Goal: Task Accomplishment & Management: Use online tool/utility

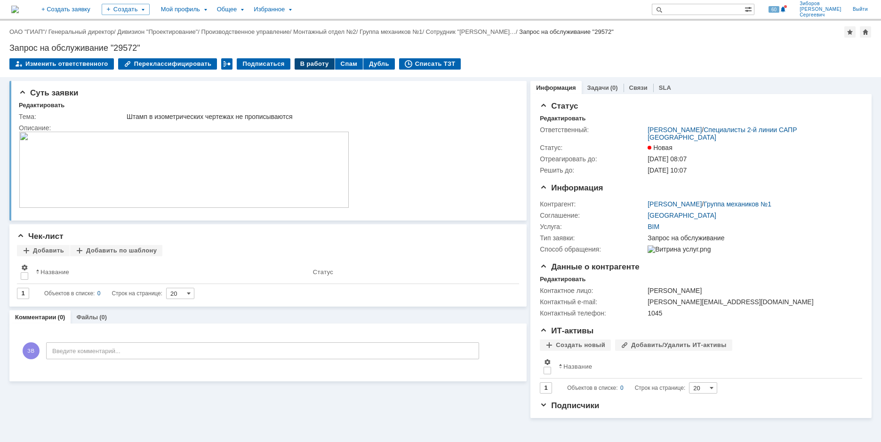
click at [309, 67] on div "В работу" at bounding box center [315, 63] width 40 height 11
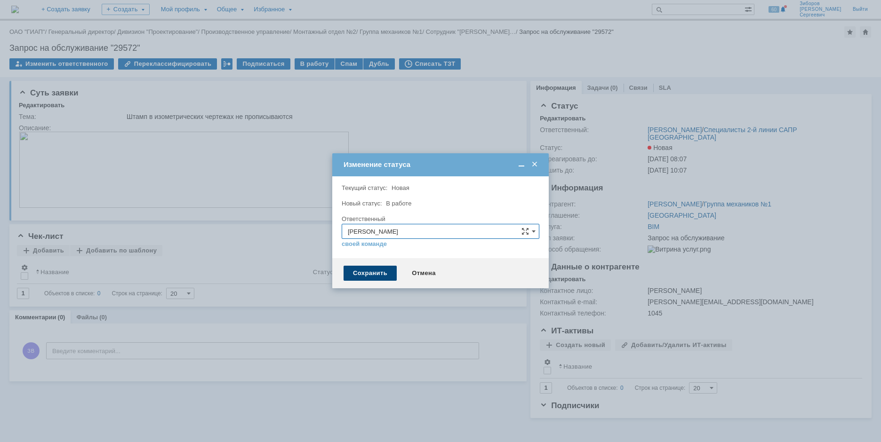
click at [384, 271] on div "Сохранить" at bounding box center [370, 273] width 53 height 15
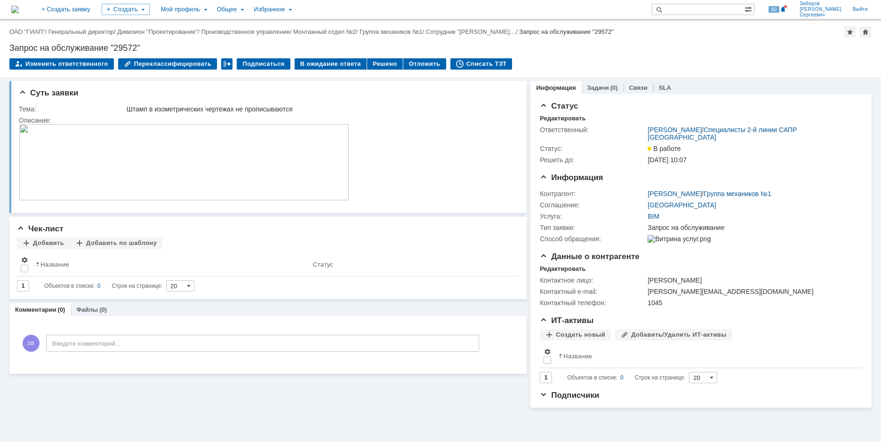
click at [19, 6] on img at bounding box center [15, 10] width 8 height 8
click at [333, 65] on div "В ожидание ответа" at bounding box center [331, 63] width 72 height 11
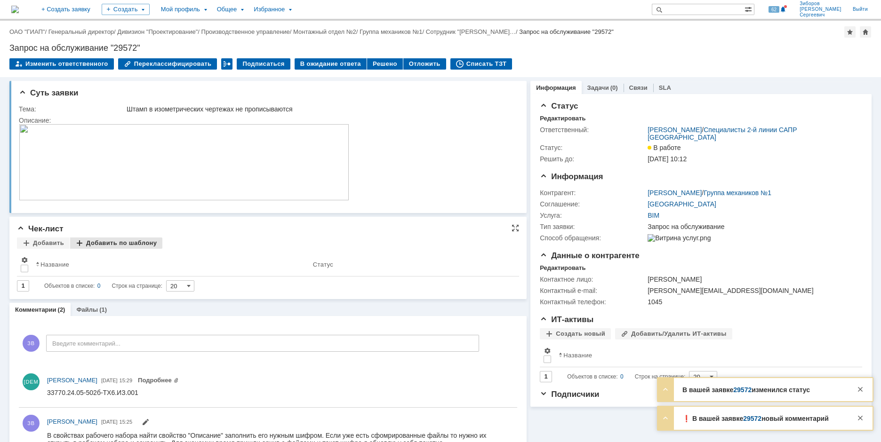
scroll to position [29, 0]
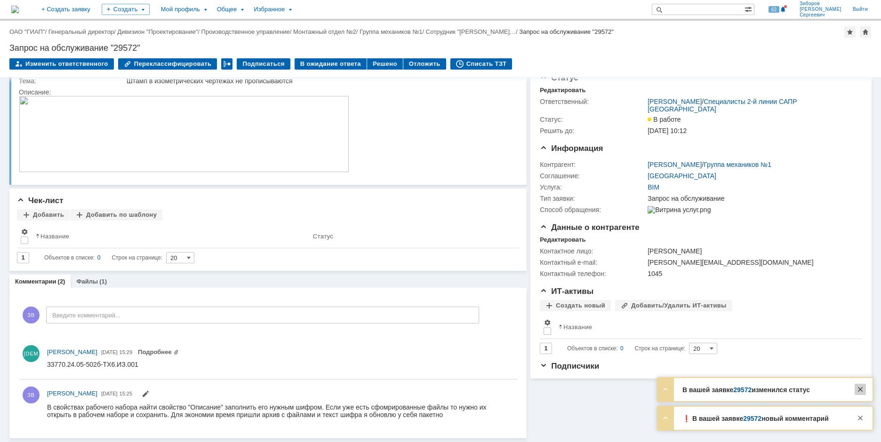
drag, startPoint x: 859, startPoint y: 389, endPoint x: 861, endPoint y: 394, distance: 6.0
click at [859, 389] on div at bounding box center [860, 389] width 11 height 11
click at [857, 419] on div at bounding box center [860, 418] width 11 height 11
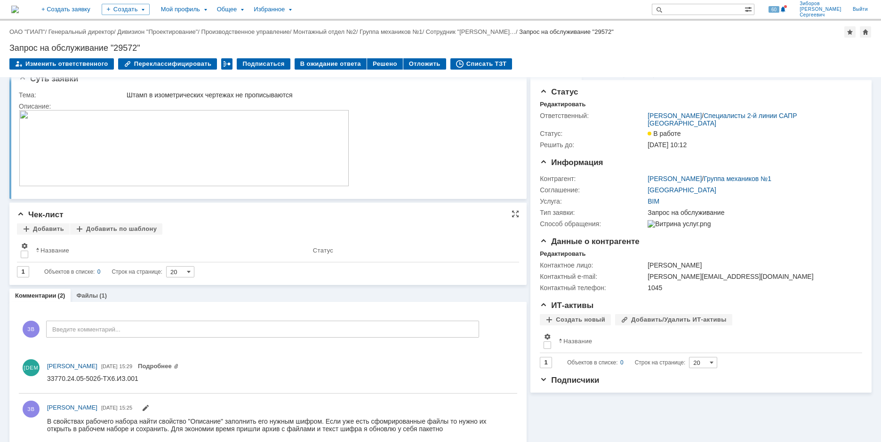
scroll to position [0, 0]
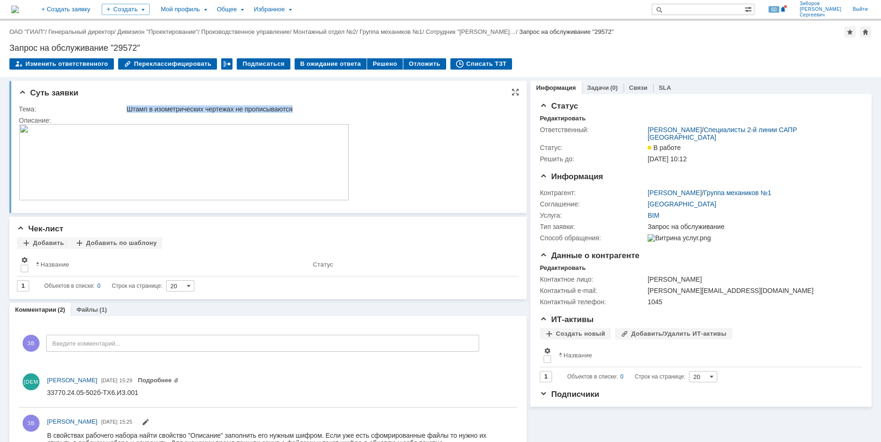
drag, startPoint x: 127, startPoint y: 108, endPoint x: 344, endPoint y: 114, distance: 217.0
click at [344, 114] on td "Штамп в изометрических чертежах не прописываются" at bounding box center [320, 109] width 390 height 11
copy div "Штамп в изометрических чертежах не прописываются"
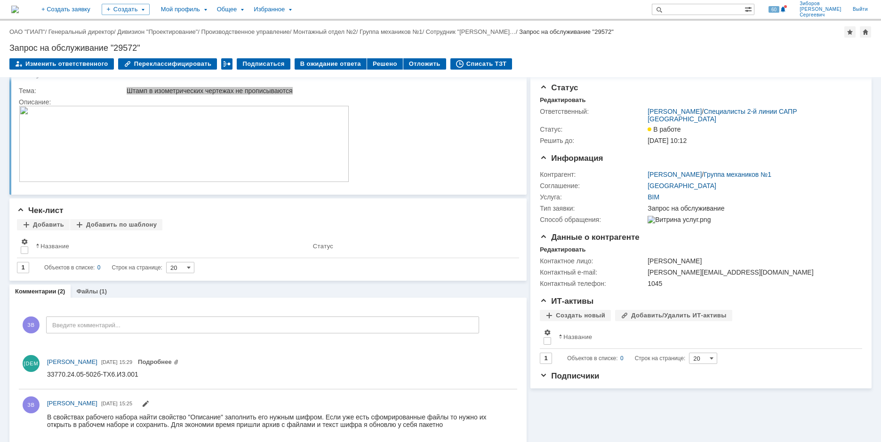
scroll to position [29, 0]
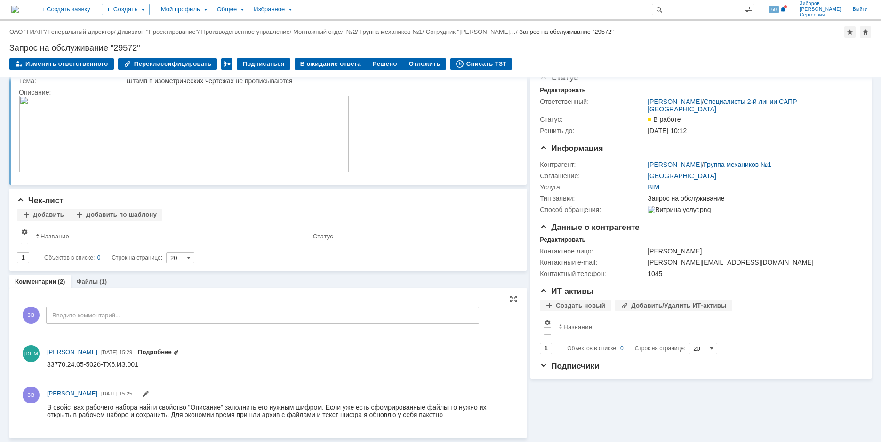
click at [179, 350] on link "Подробнее" at bounding box center [158, 352] width 41 height 7
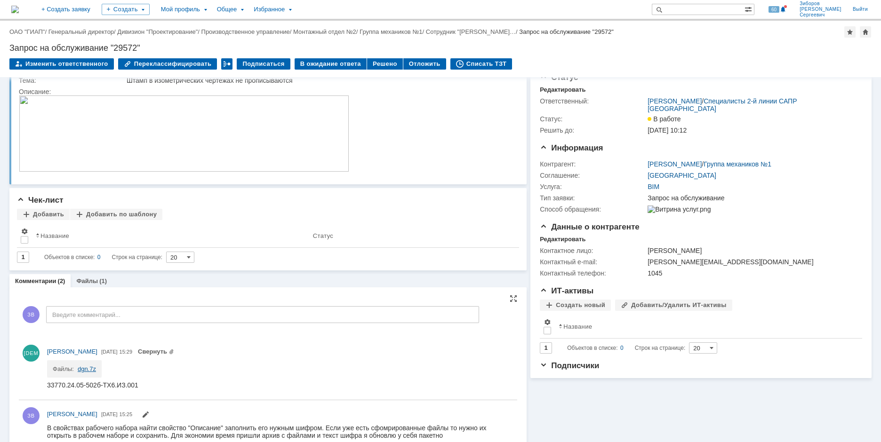
click at [84, 369] on link "dgn.7z" at bounding box center [87, 369] width 18 height 7
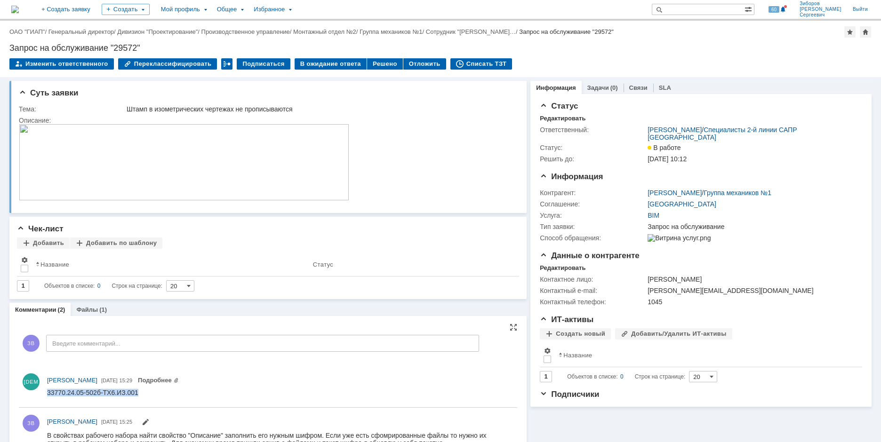
drag, startPoint x: 48, startPoint y: 391, endPoint x: 144, endPoint y: 392, distance: 95.5
click at [144, 392] on html "33770.24.05-502б-ТХ6.ИЗ.001" at bounding box center [278, 393] width 462 height 8
copy div "33770.24.05-502б-ТХ6.ИЗ.001"
